Goal: Information Seeking & Learning: Learn about a topic

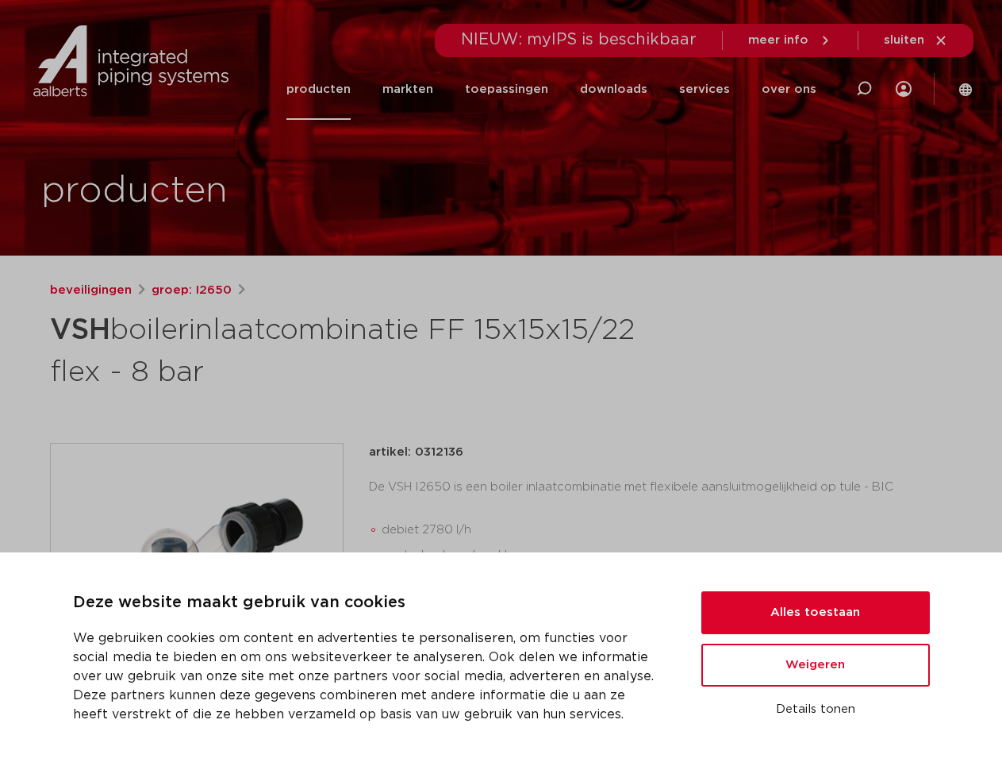
click at [501, 381] on h1 "VSH boilerinlaatcombinatie FF 15x15x15/22 flex - 8 bar" at bounding box center [348, 349] width 596 height 86
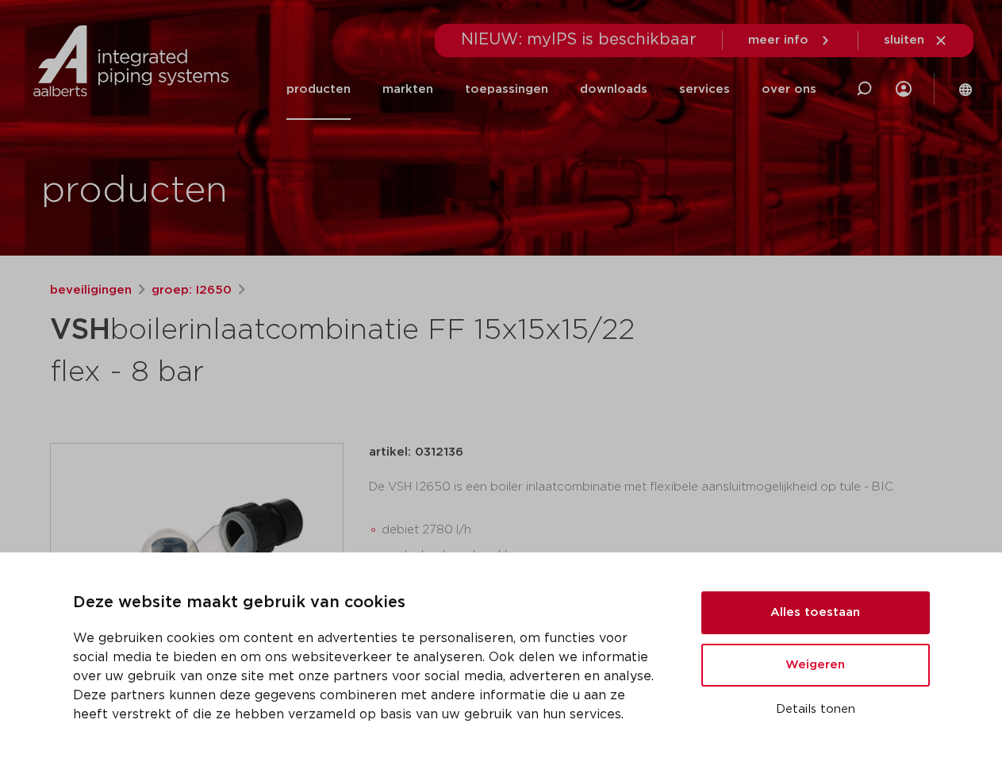
click at [815, 612] on button "Alles toestaan" at bounding box center [815, 612] width 228 height 43
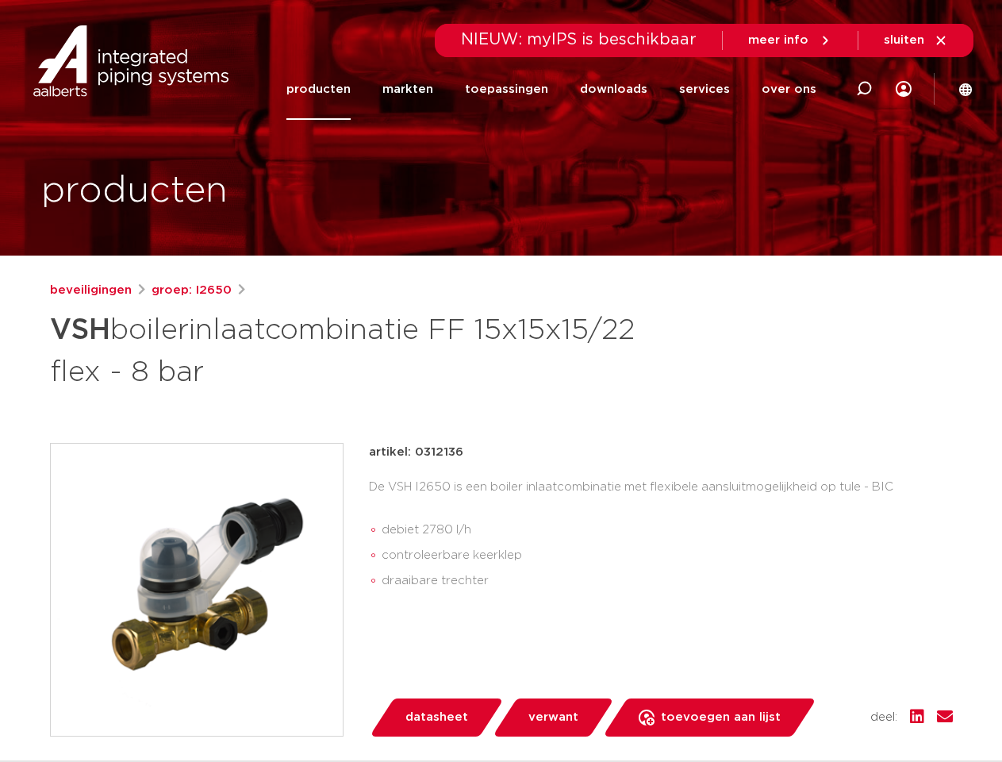
click at [815, 665] on div "artikel: 0312136 De VSH I2650 is een boiler inlaatcombinatie met flexibele aans…" at bounding box center [661, 590] width 584 height 294
click at [815, 709] on div "datasheet verwant toevoegen aan lijst opslaan in my IPS verwijder uit lijst" at bounding box center [667, 717] width 571 height 38
click at [559, 89] on li "toepassingen" at bounding box center [506, 89] width 115 height 61
click at [864, 89] on icon at bounding box center [863, 88] width 19 height 19
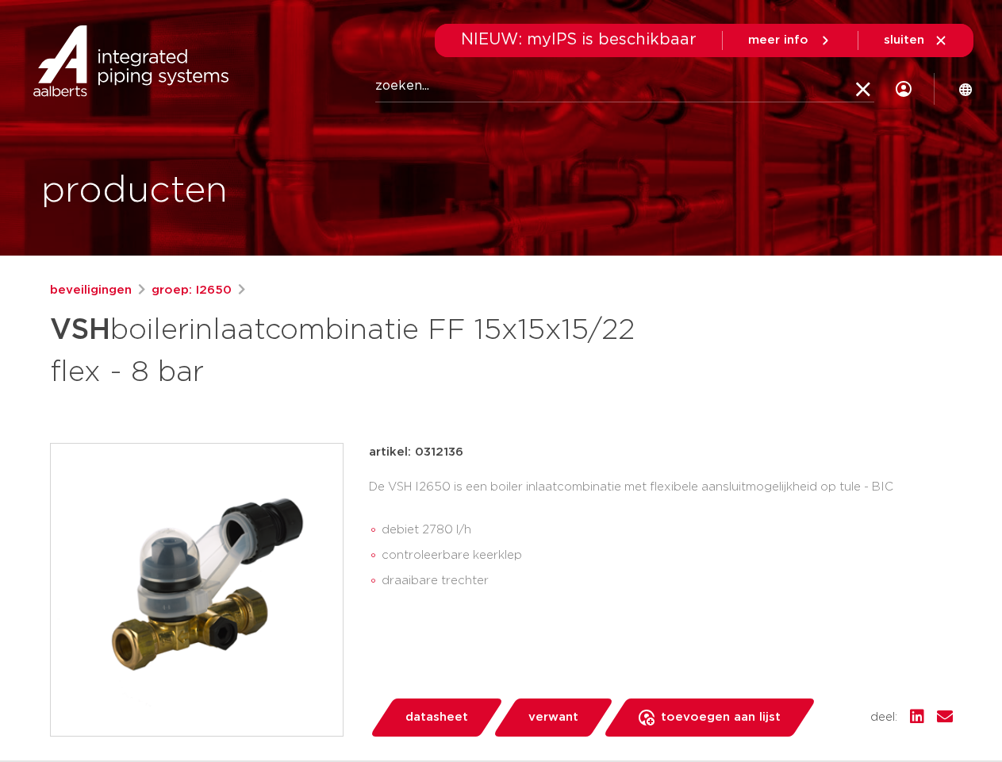
click at [916, 40] on span "sluiten" at bounding box center [904, 40] width 40 height 12
